Goal: Find specific page/section: Find specific page/section

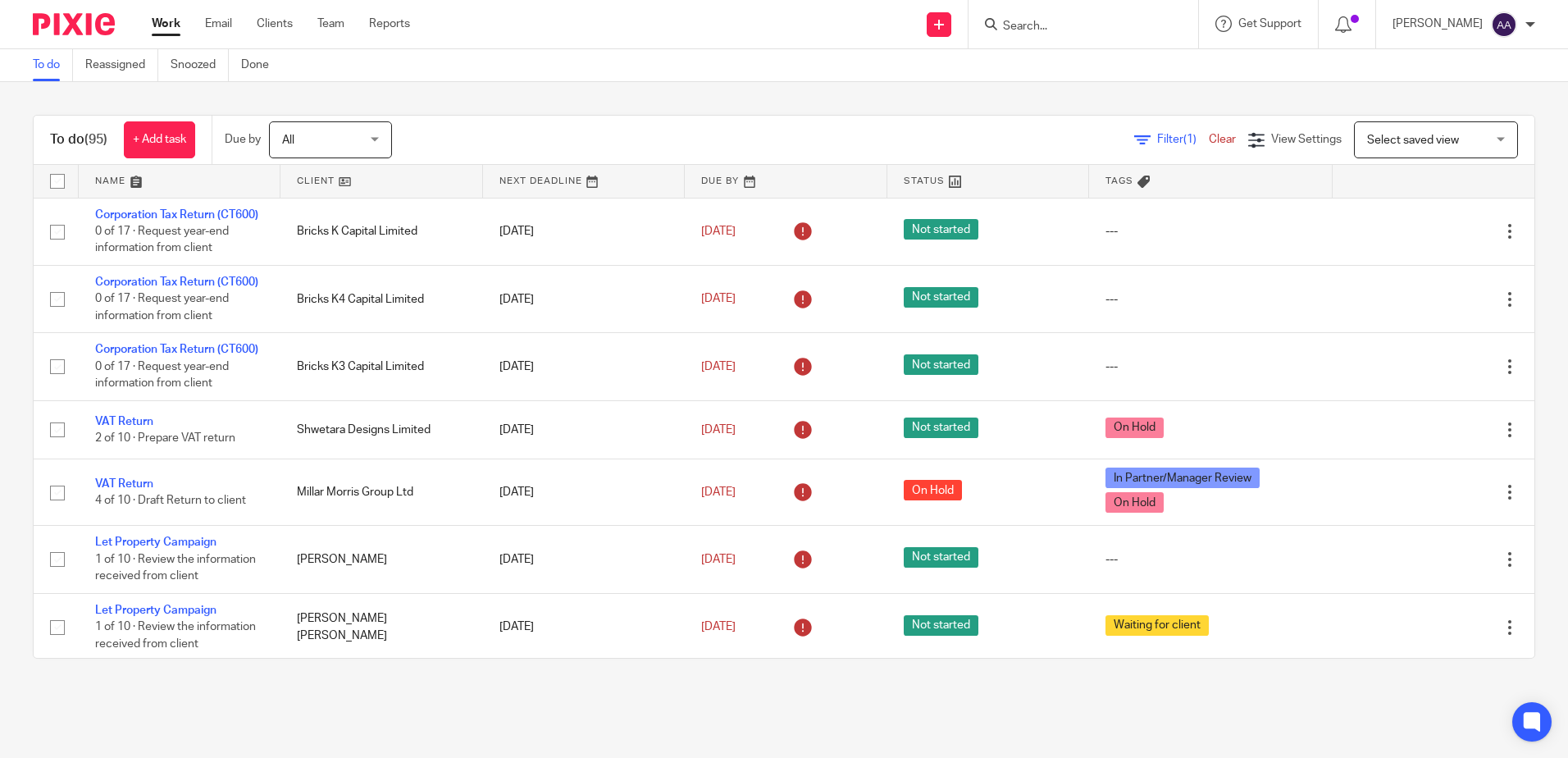
click at [1100, 14] on form at bounding box center [1088, 24] width 174 height 20
click at [1062, 26] on input "Search" at bounding box center [1074, 27] width 148 height 15
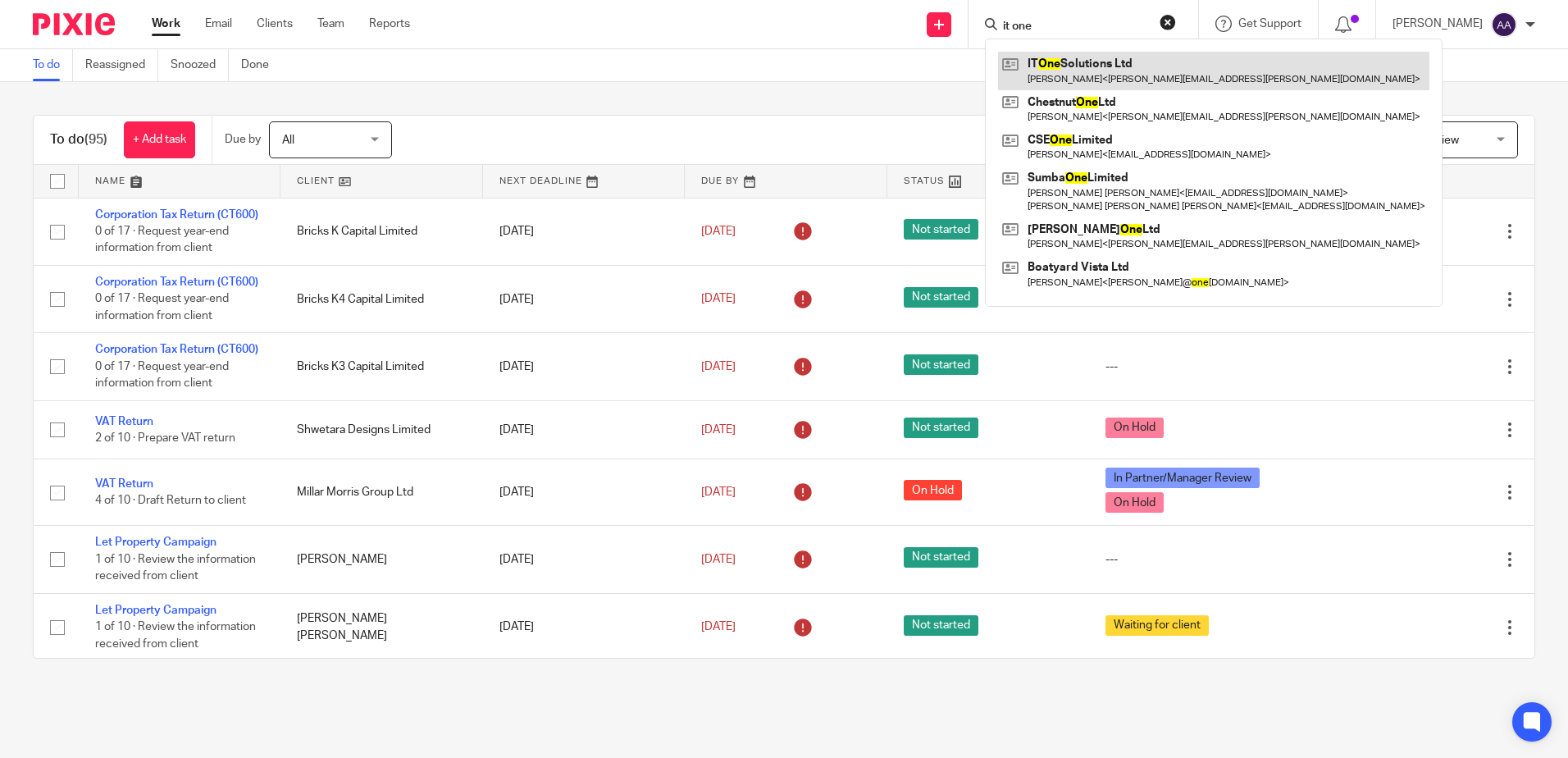
type input "it one"
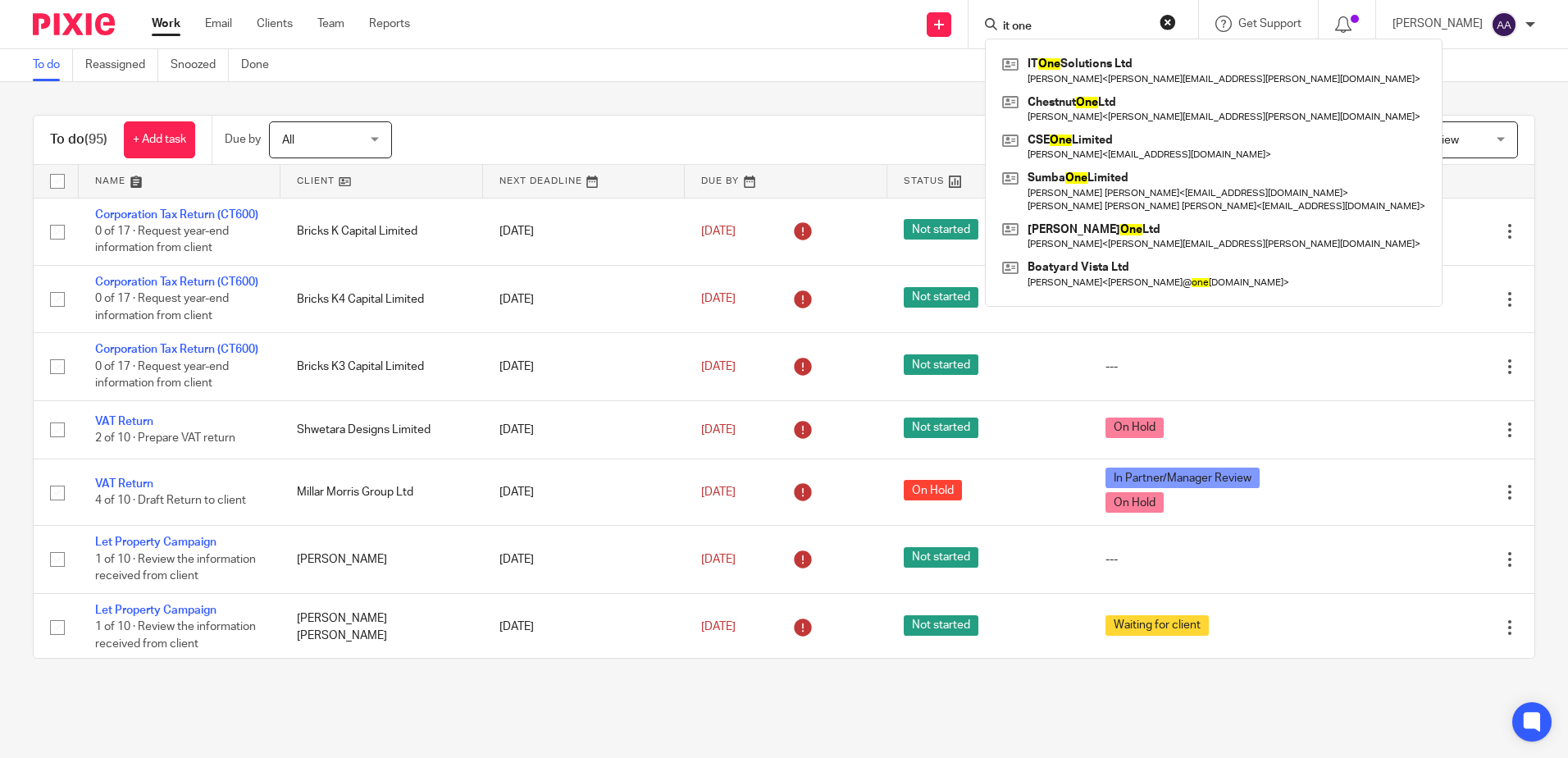
drag, startPoint x: 1054, startPoint y: 84, endPoint x: 1004, endPoint y: 76, distance: 50.6
click at [1054, 84] on link at bounding box center [1214, 71] width 431 height 38
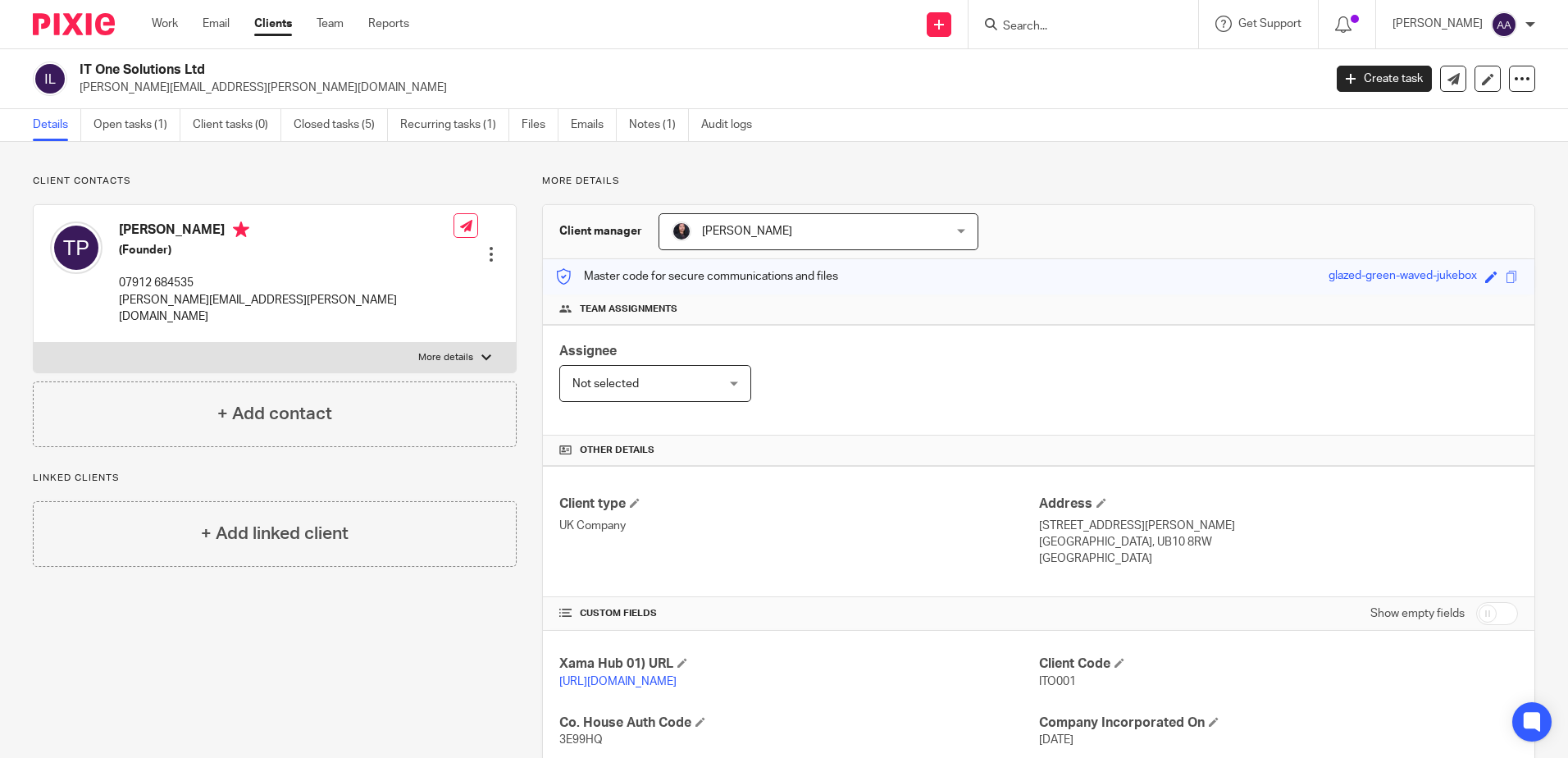
click at [87, 31] on img at bounding box center [73, 24] width 82 height 22
